Goal: Information Seeking & Learning: Learn about a topic

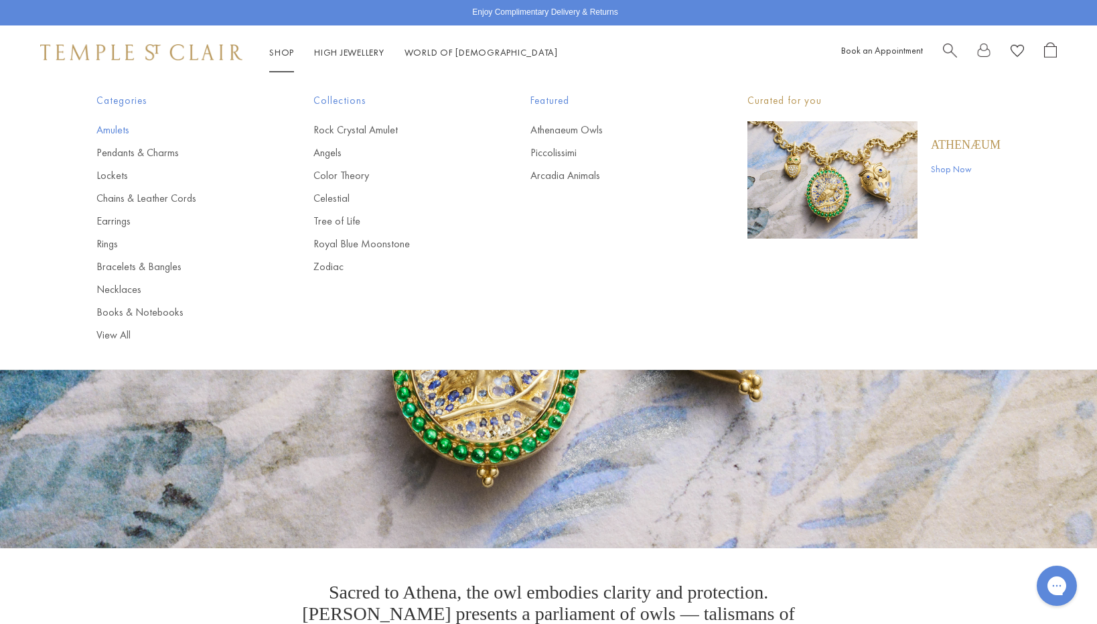
click at [107, 130] on link "Amulets" at bounding box center [177, 130] width 163 height 15
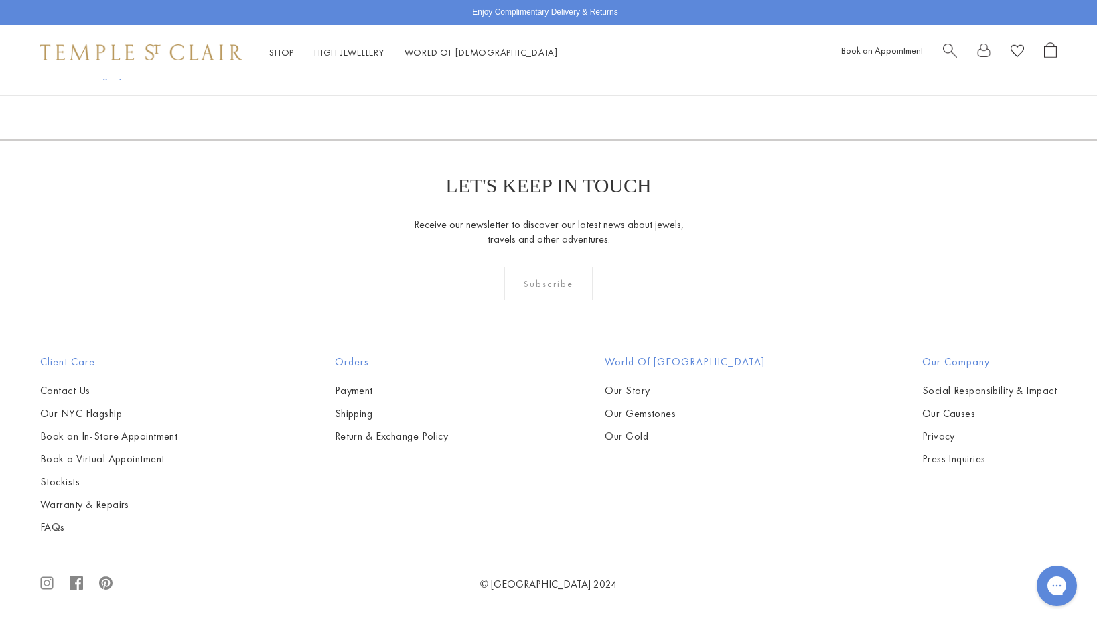
scroll to position [10191, 0]
click at [644, 389] on link "Our Story" at bounding box center [685, 390] width 160 height 15
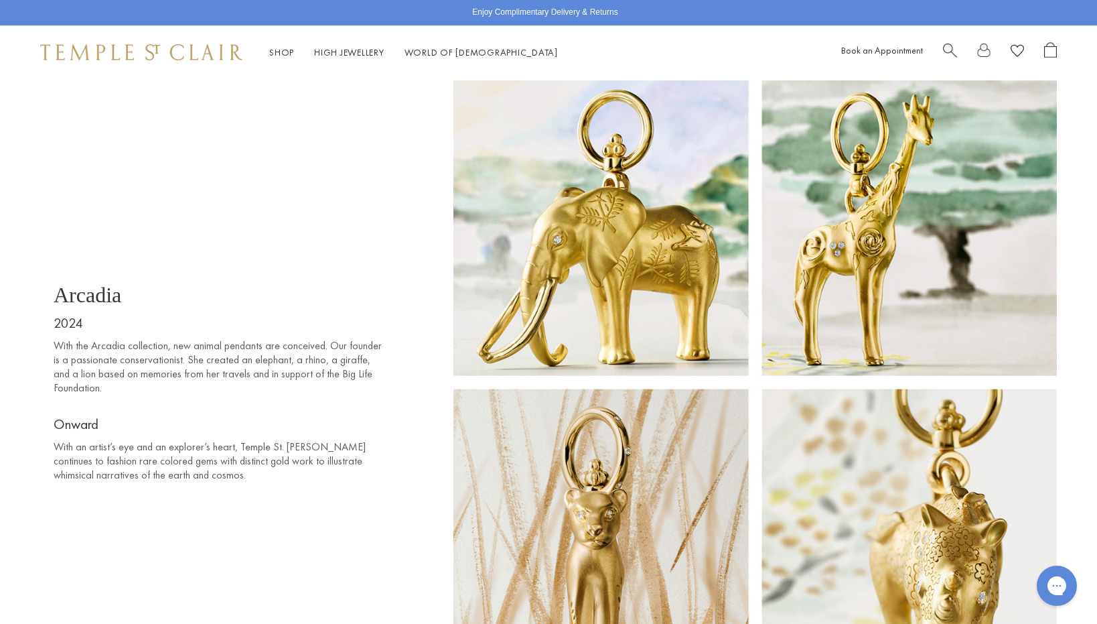
scroll to position [8975, 0]
